Goal: Navigation & Orientation: Find specific page/section

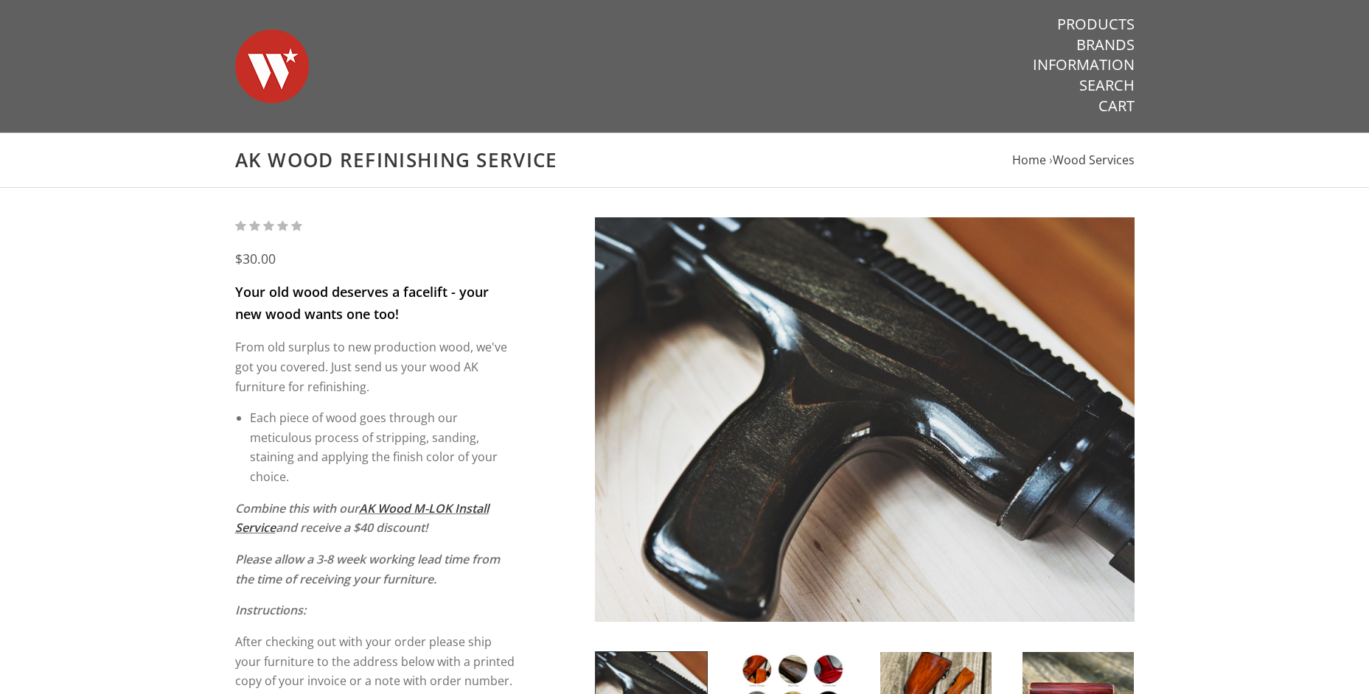
scroll to position [467, 0]
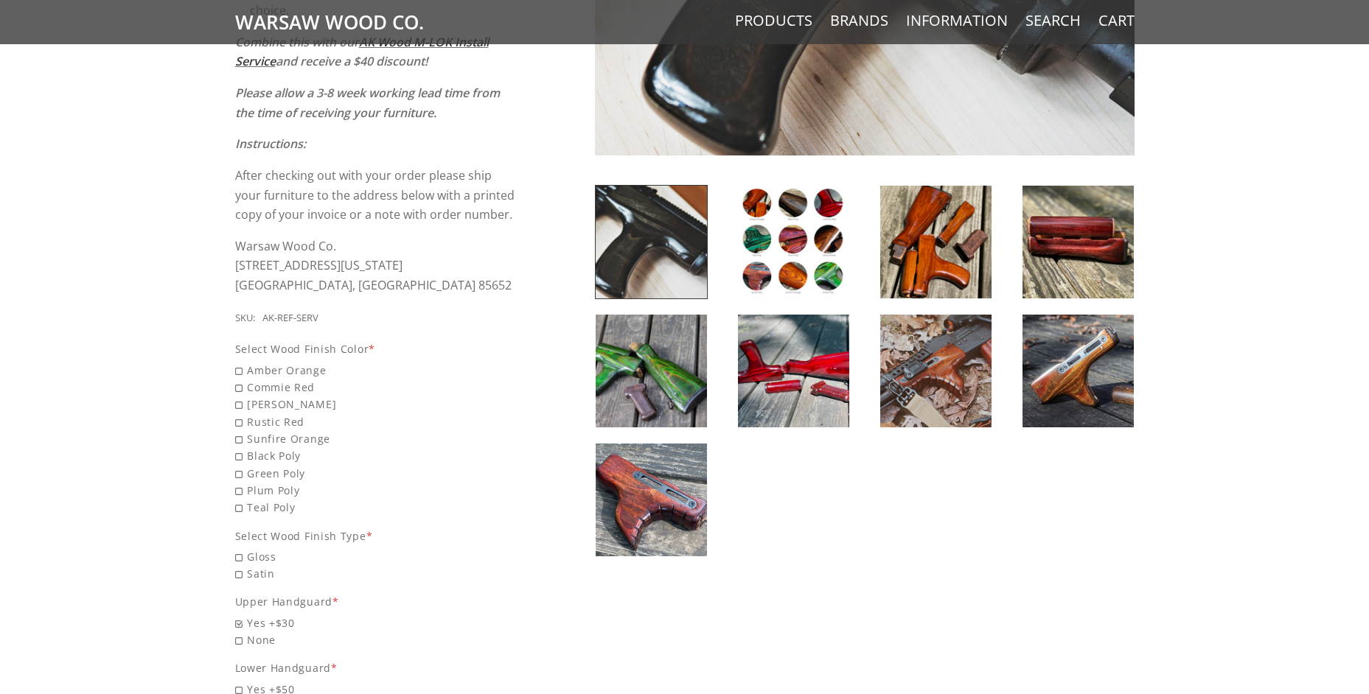
click at [1084, 377] on img at bounding box center [1077, 371] width 111 height 113
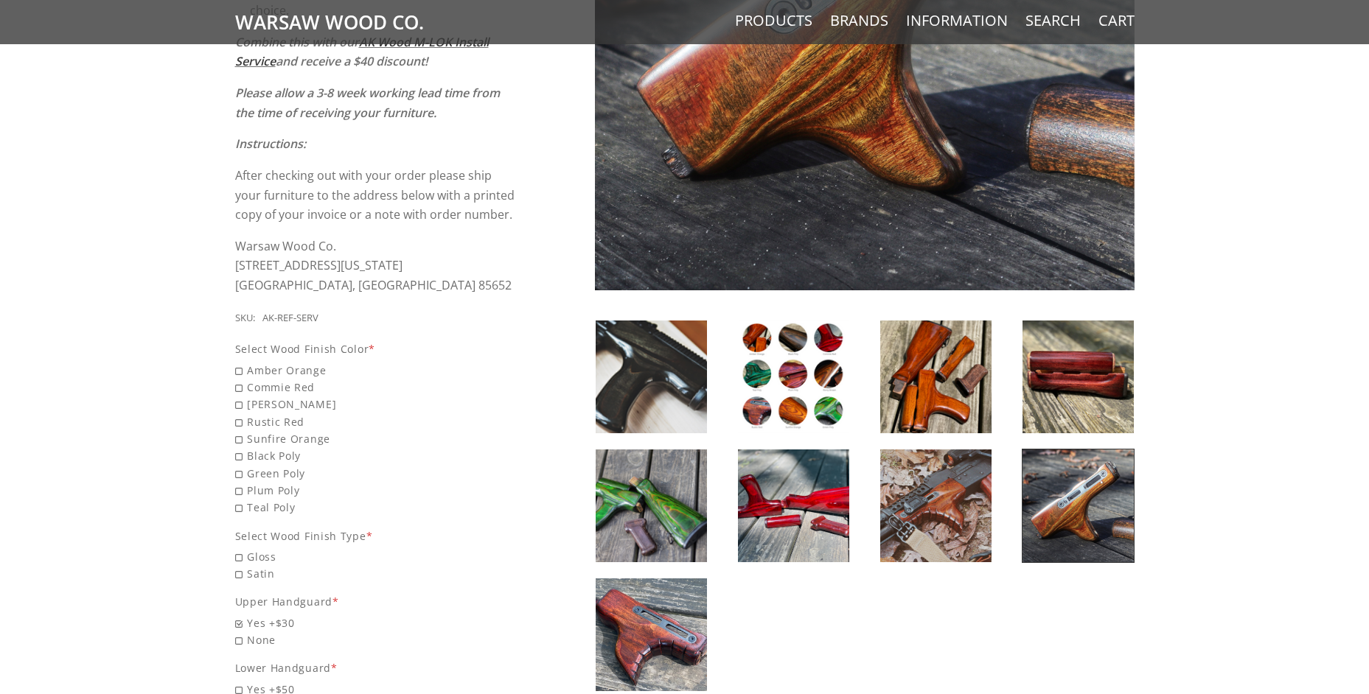
click at [947, 391] on img at bounding box center [935, 377] width 111 height 113
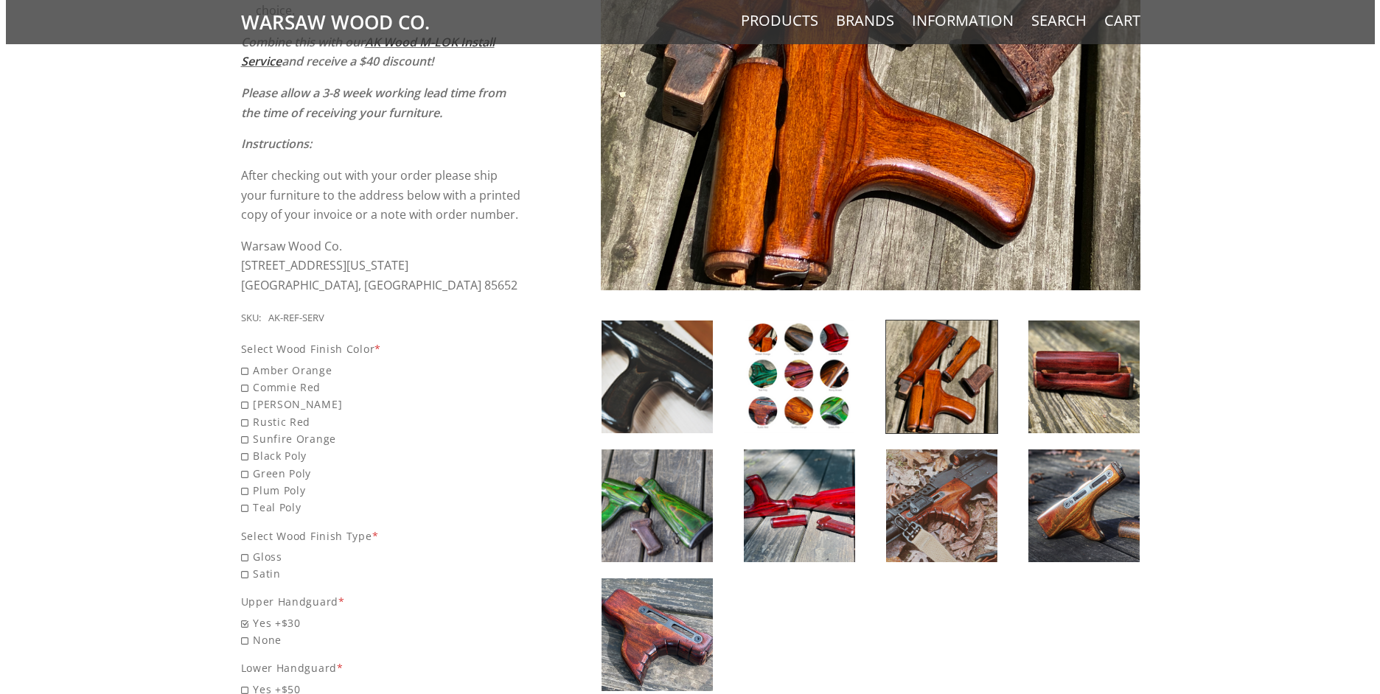
scroll to position [0, 0]
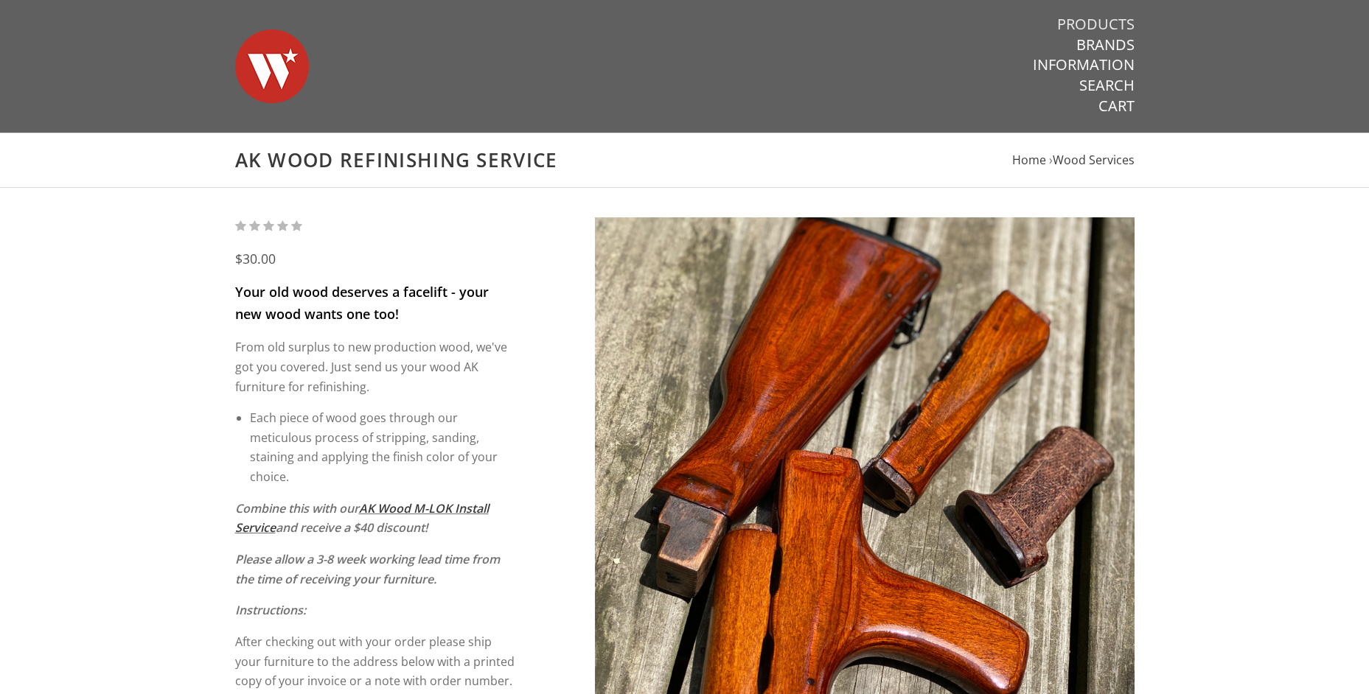
click at [1080, 24] on link "Products" at bounding box center [1095, 24] width 77 height 19
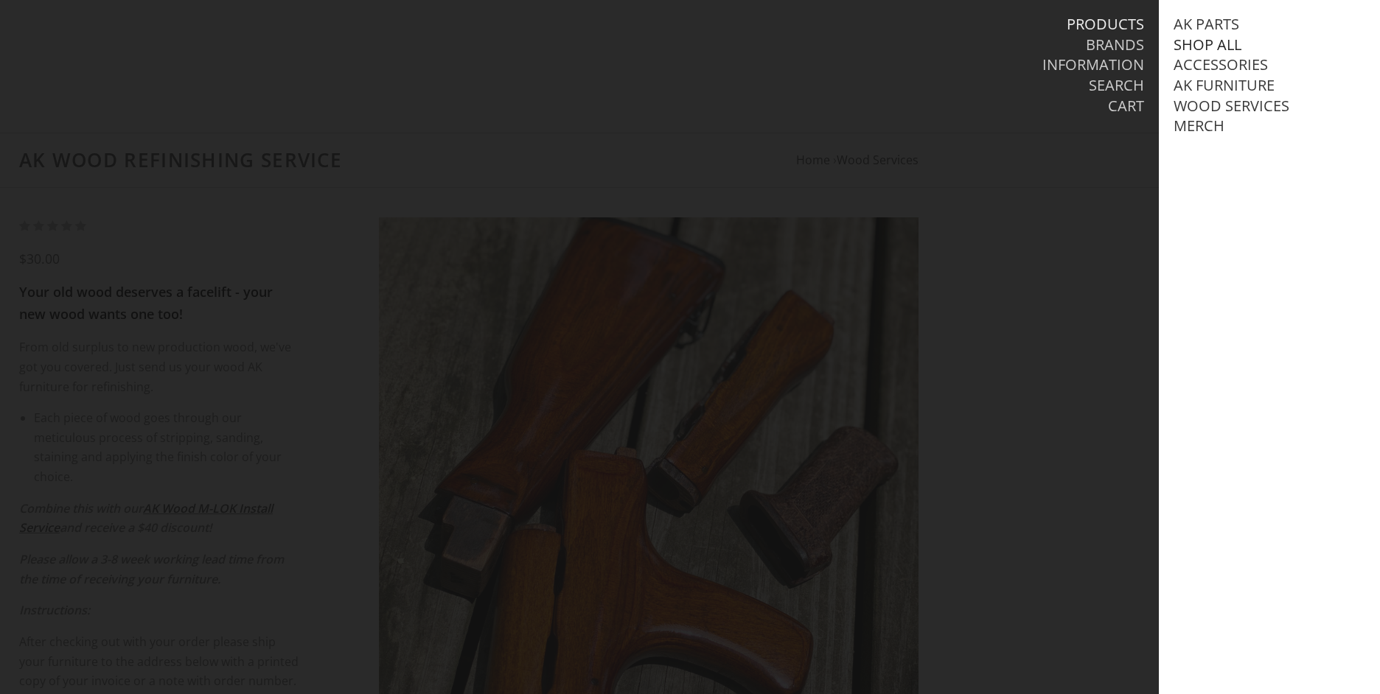
click at [1195, 44] on link "Shop All" at bounding box center [1207, 44] width 68 height 19
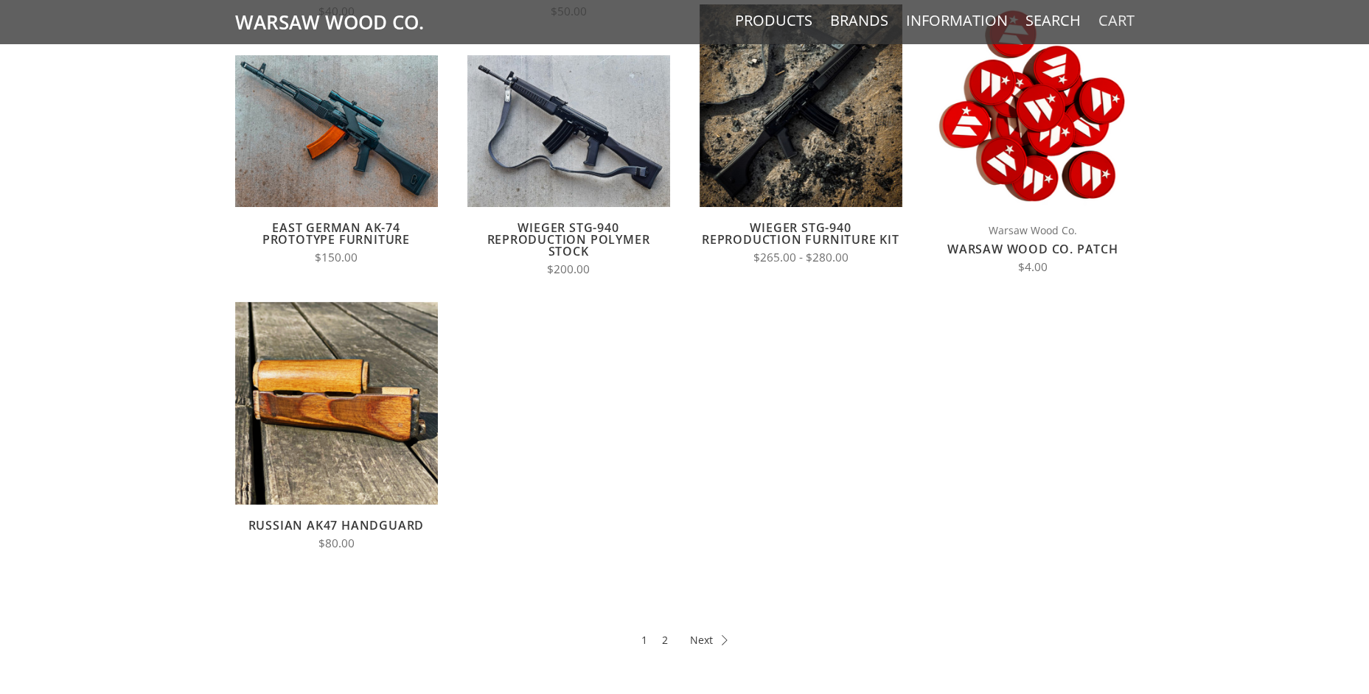
scroll to position [840, 0]
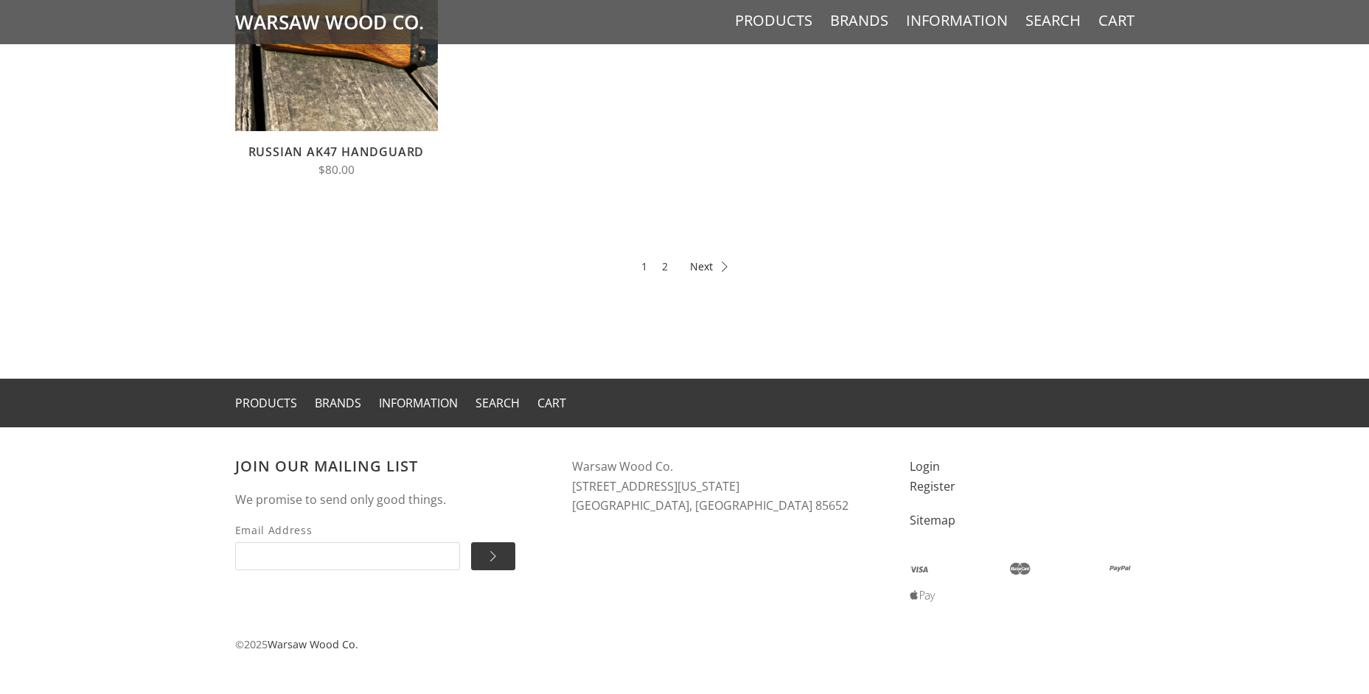
click at [701, 265] on icon at bounding box center [709, 267] width 38 height 10
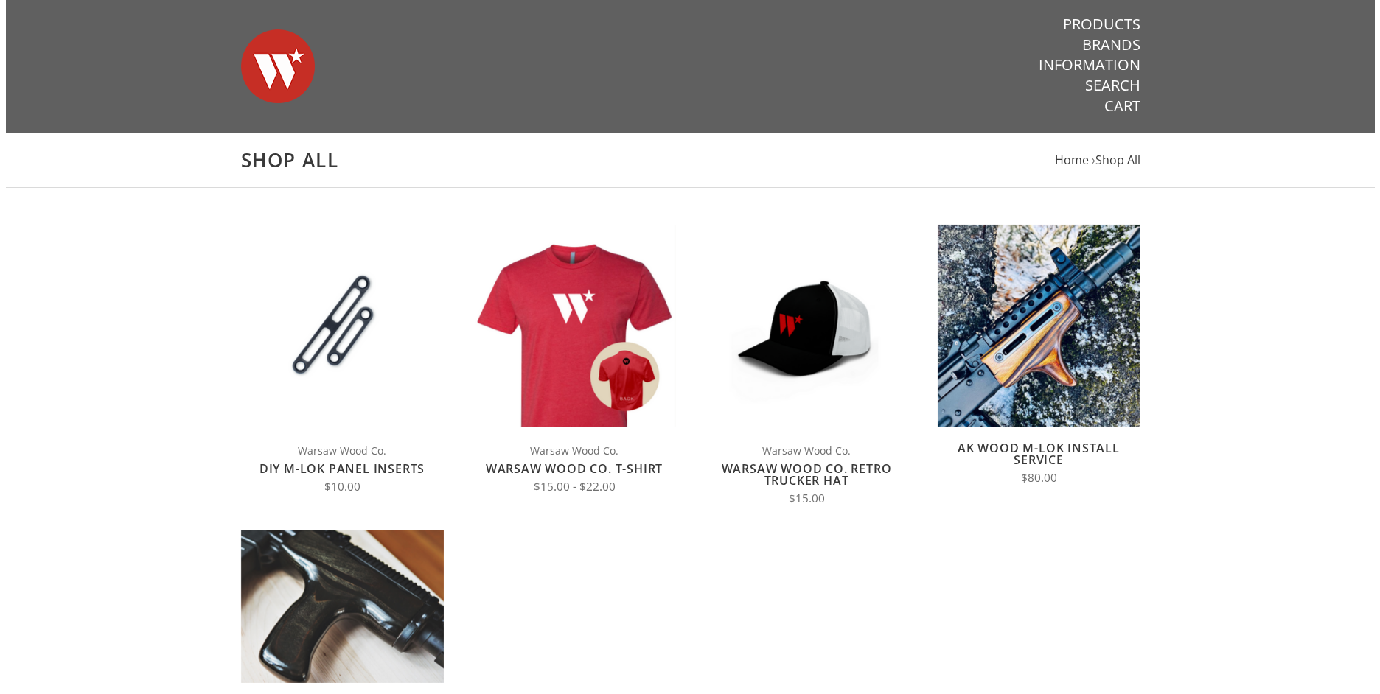
scroll to position [467, 0]
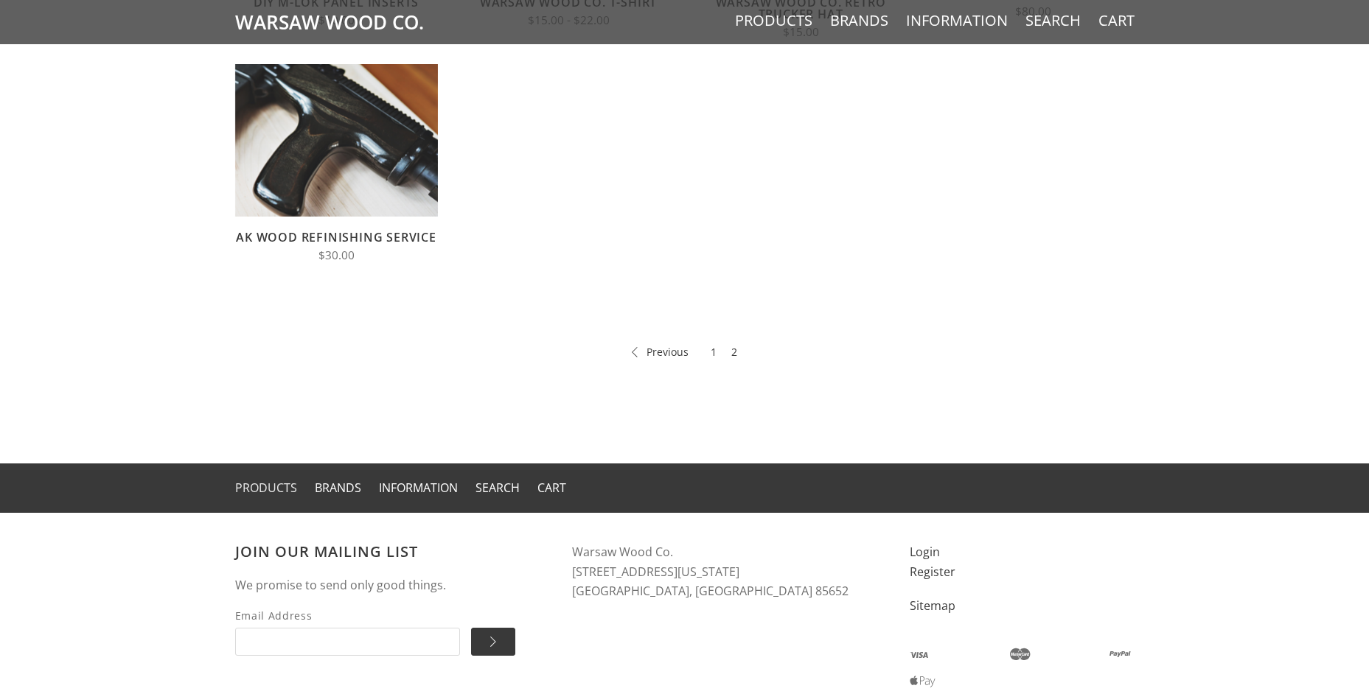
click at [283, 487] on link "Products" at bounding box center [266, 488] width 62 height 16
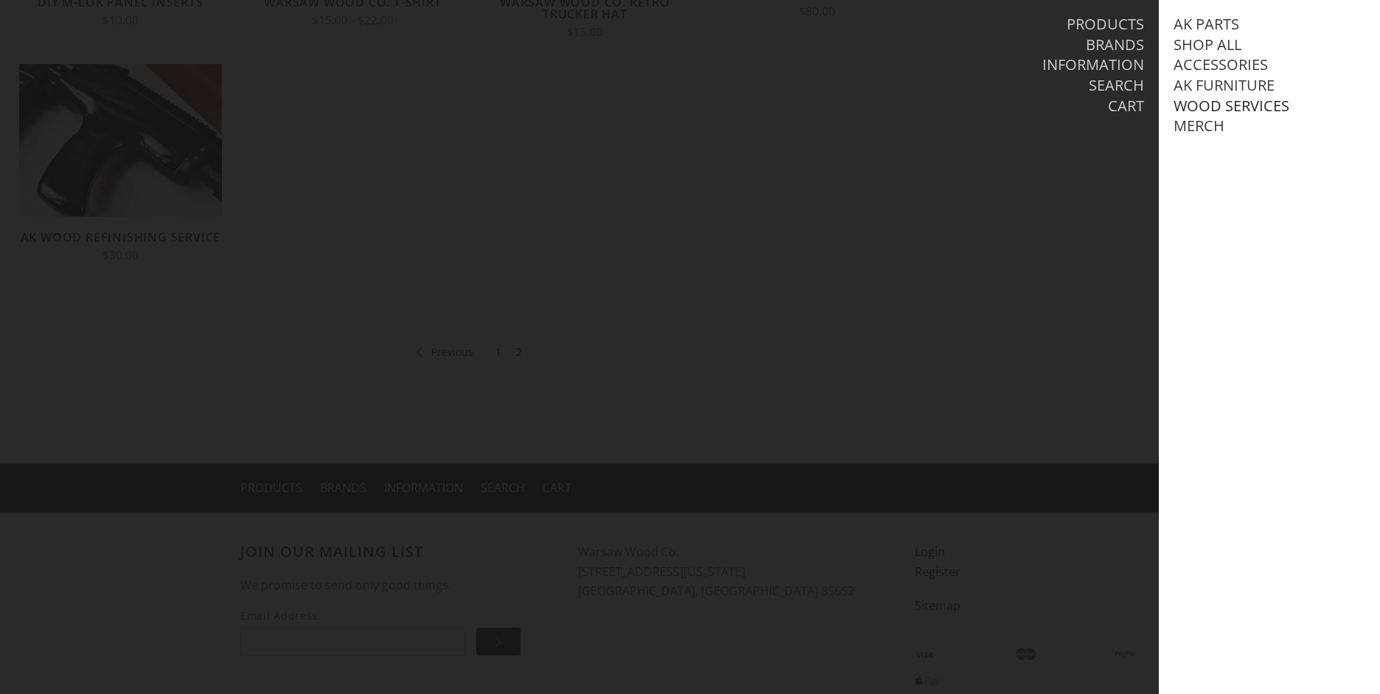
click at [1252, 105] on link "Wood Services" at bounding box center [1231, 106] width 116 height 19
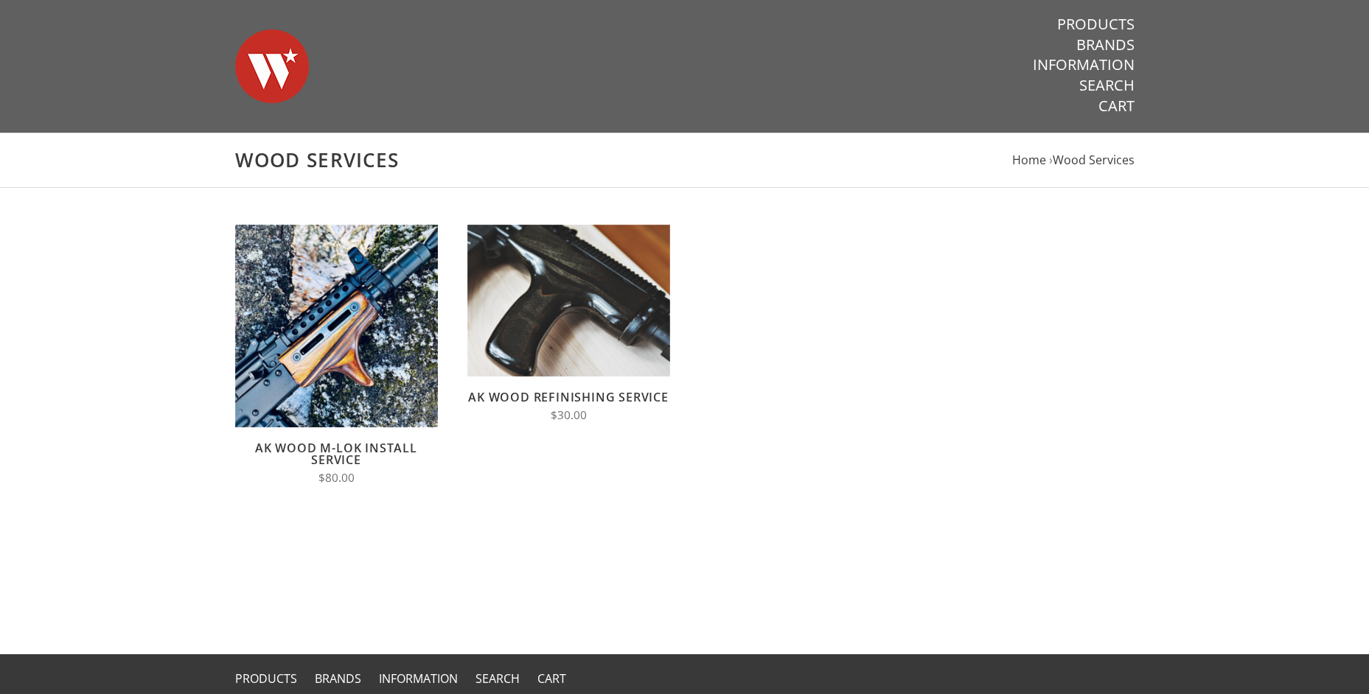
click at [1252, 105] on header "Warsaw Wood Co. Products Brands Information Search Cart" at bounding box center [684, 66] width 1369 height 133
click at [1121, 63] on link "Information" at bounding box center [1084, 64] width 102 height 19
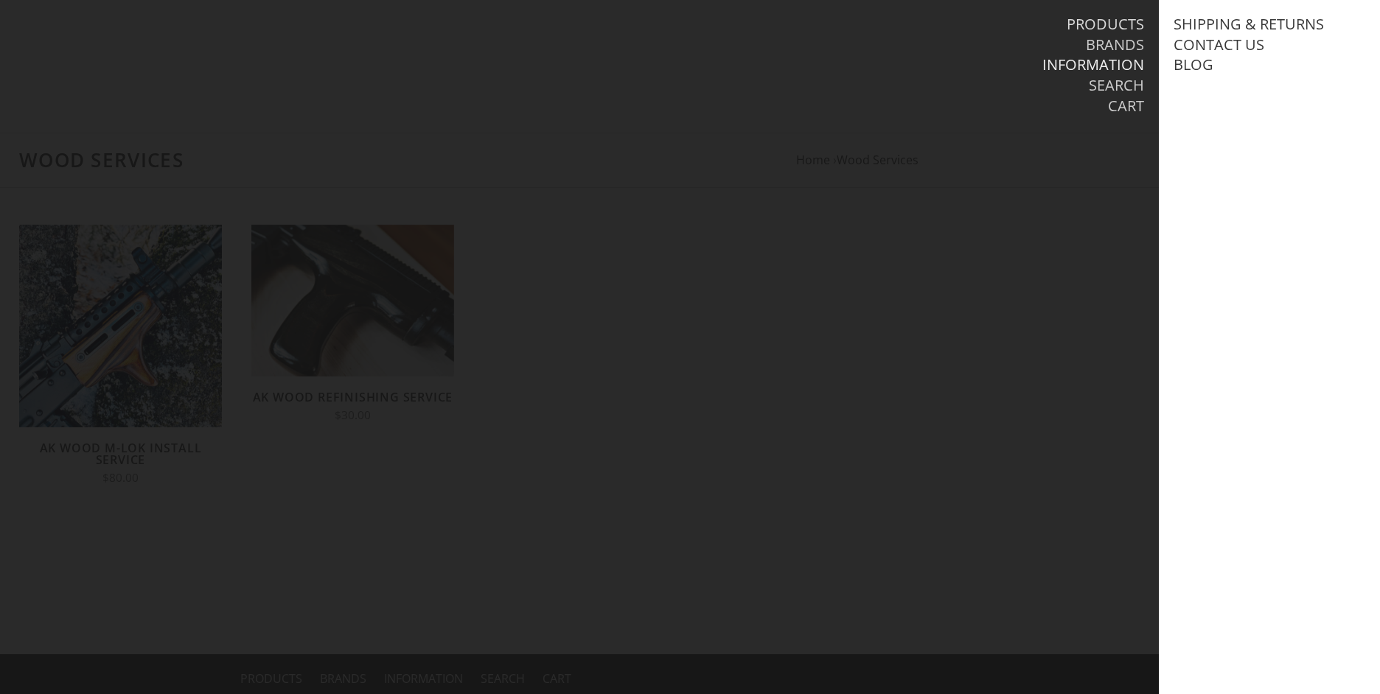
click at [1111, 21] on link "Products" at bounding box center [1105, 24] width 77 height 19
click at [1220, 102] on link "Wood Services" at bounding box center [1231, 106] width 116 height 19
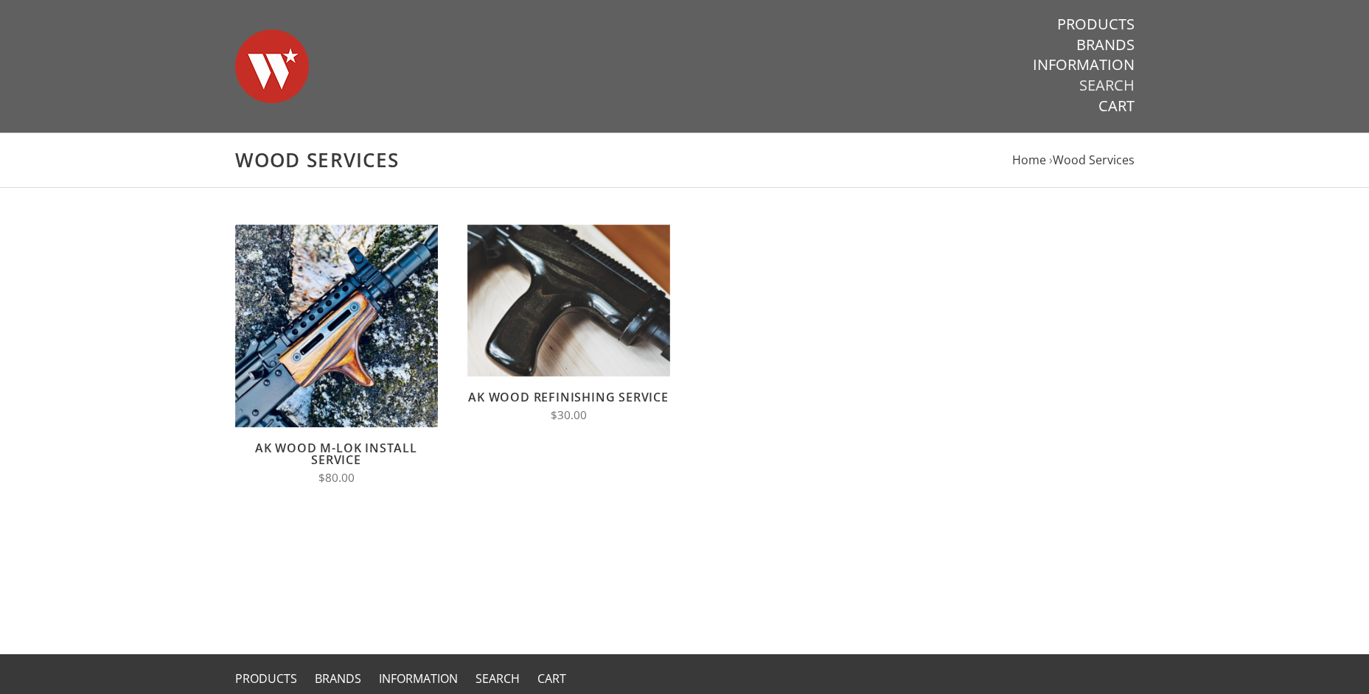
click at [1115, 83] on link "Search" at bounding box center [1106, 85] width 55 height 19
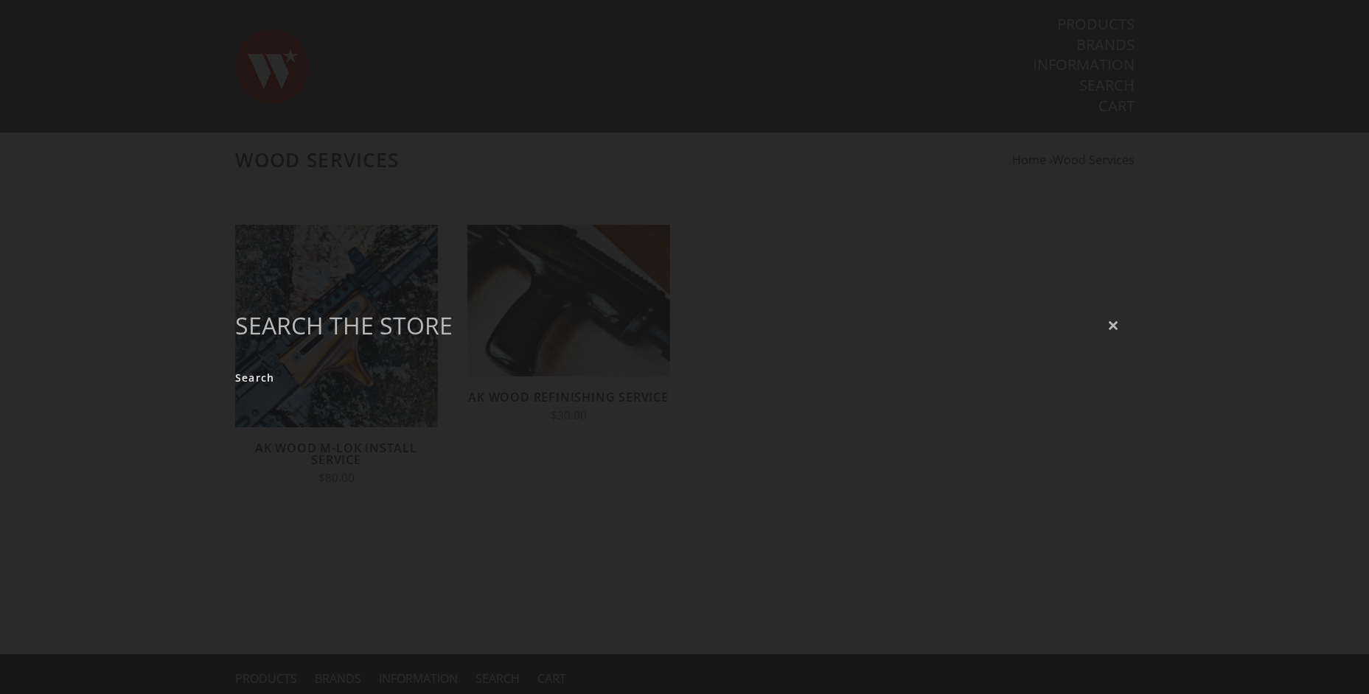
click at [1112, 321] on icon "Close" at bounding box center [1113, 325] width 11 height 10
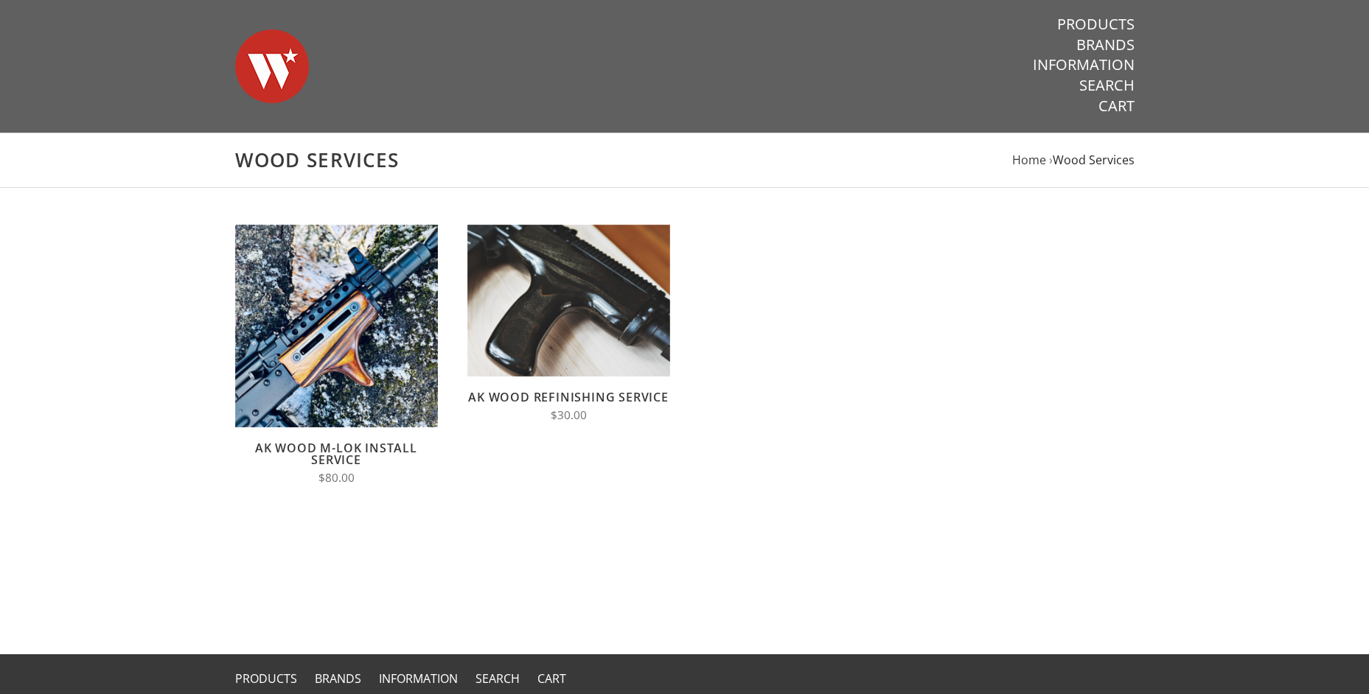
click at [1067, 161] on span "Wood Services" at bounding box center [1094, 160] width 82 height 16
click at [1022, 163] on span "Home" at bounding box center [1029, 160] width 34 height 16
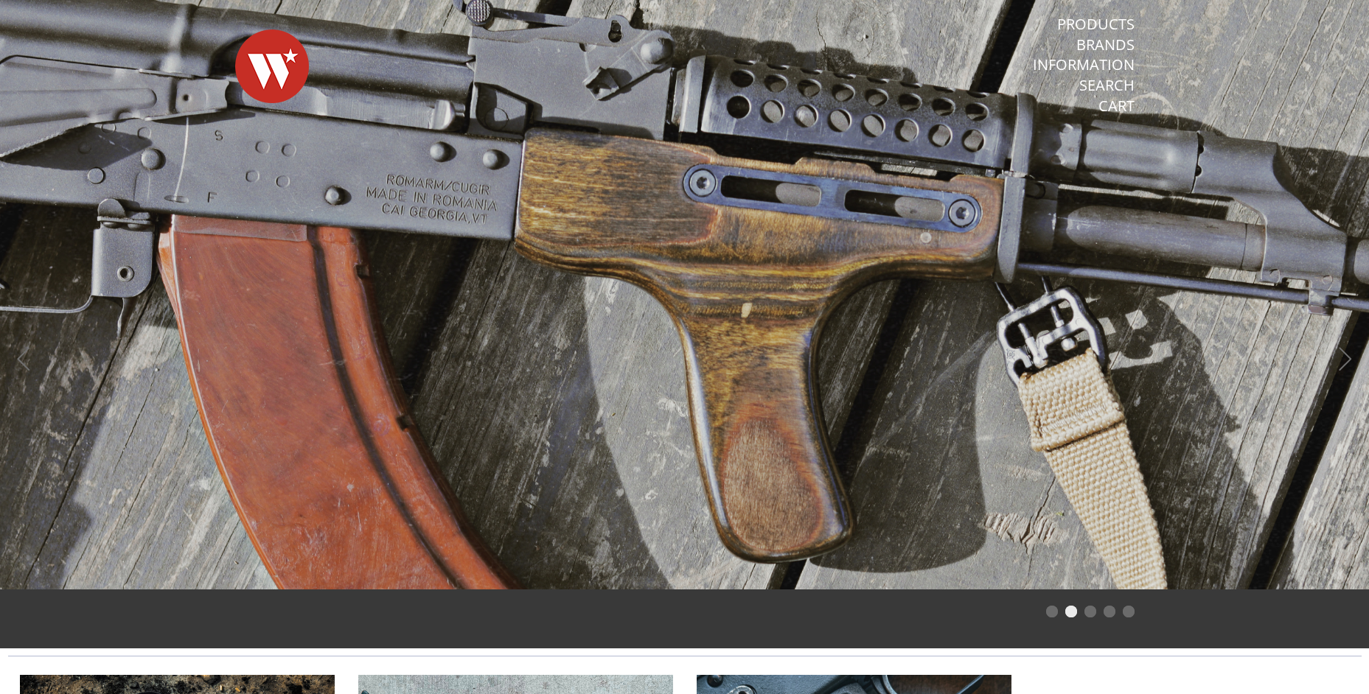
click at [843, 261] on span at bounding box center [684, 295] width 1369 height 590
click at [657, 96] on div "Warsaw Wood Co." at bounding box center [545, 66] width 650 height 133
click at [662, 96] on div "Warsaw Wood Co." at bounding box center [545, 66] width 650 height 133
drag, startPoint x: 649, startPoint y: 75, endPoint x: 244, endPoint y: 28, distance: 407.4
click at [327, 28] on div "Warsaw Wood Co." at bounding box center [545, 66] width 650 height 133
